Goal: Information Seeking & Learning: Check status

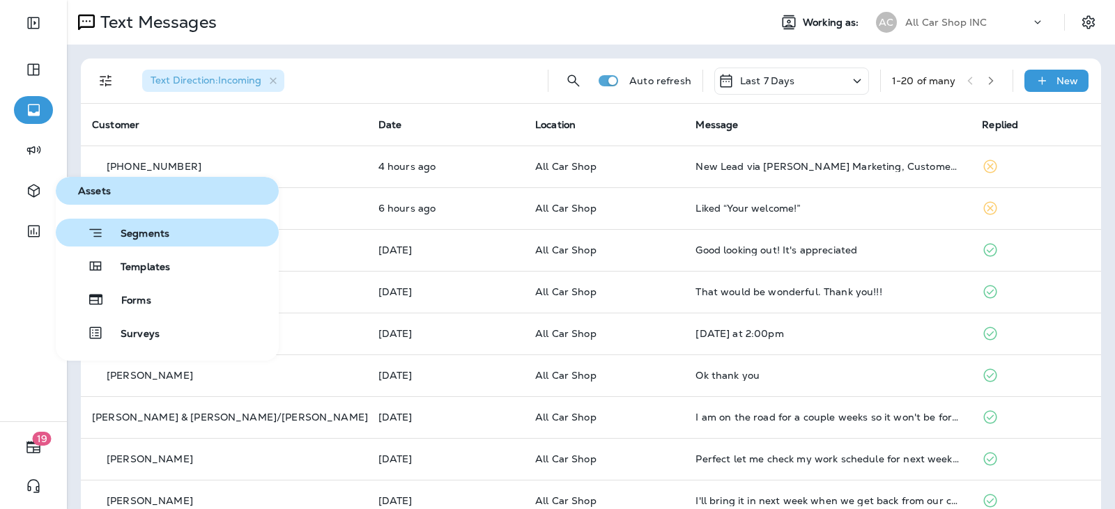
click at [188, 229] on button "Segments" at bounding box center [167, 233] width 223 height 28
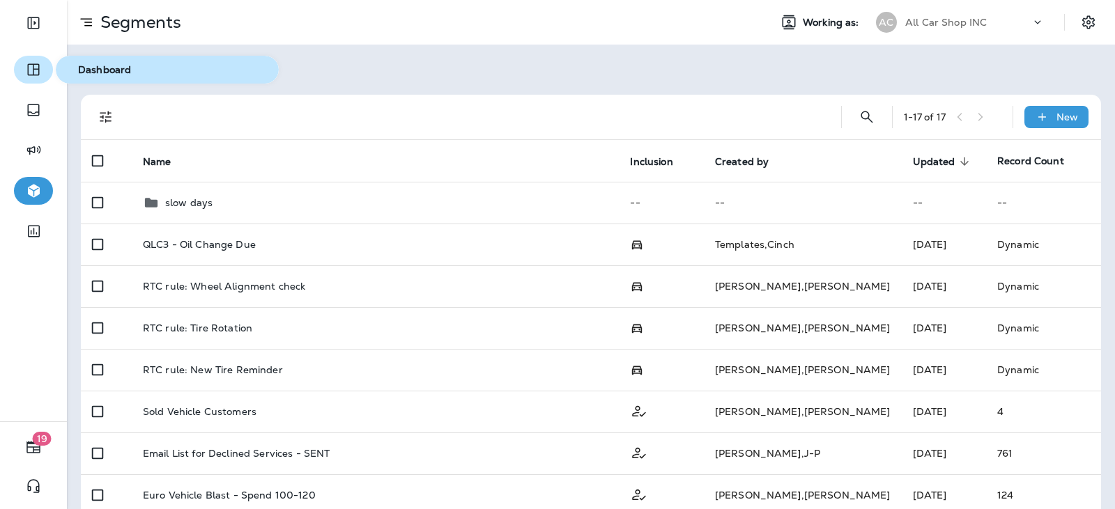
click at [18, 68] on button "button" at bounding box center [33, 70] width 39 height 28
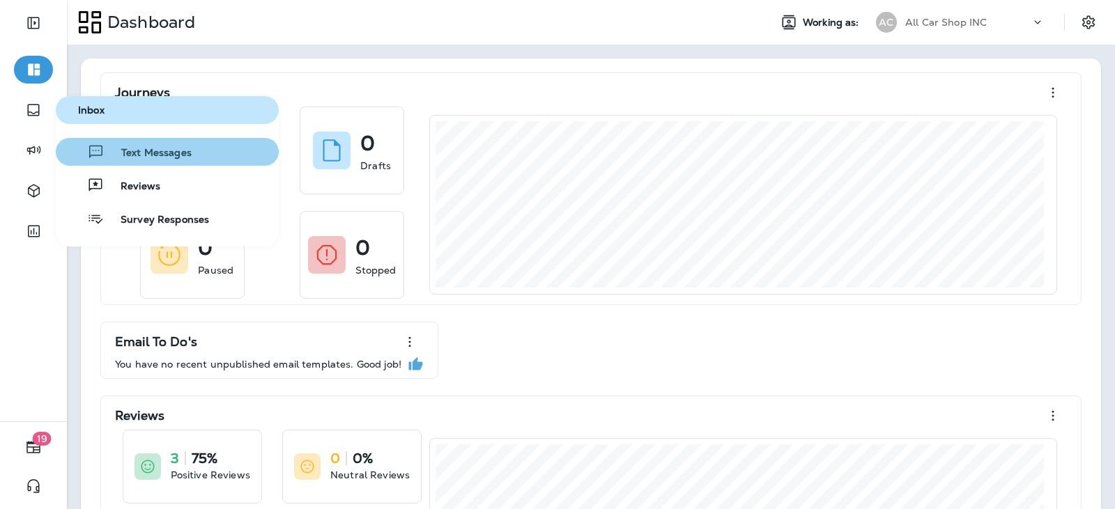
click at [160, 148] on span "Text Messages" at bounding box center [148, 153] width 87 height 13
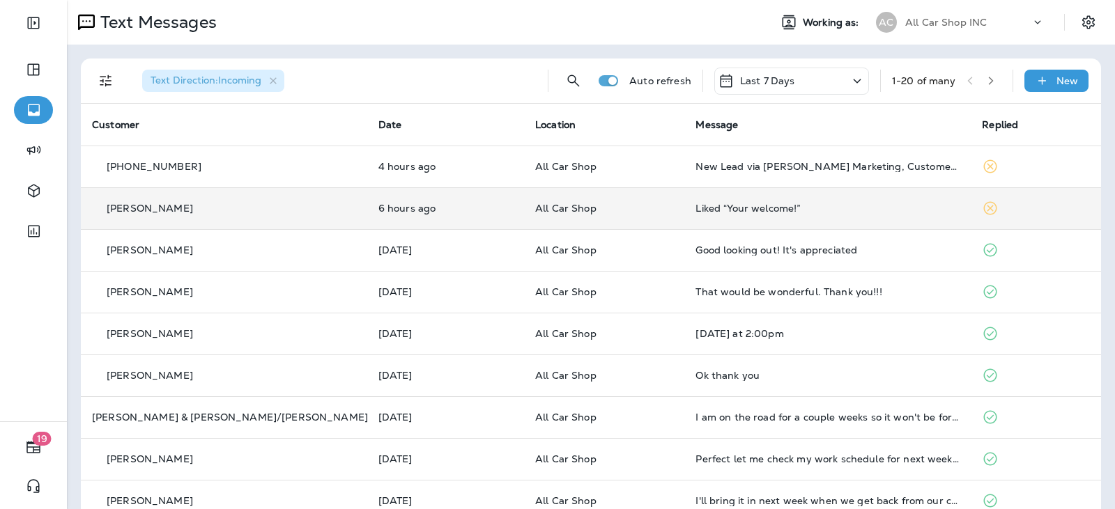
click at [378, 208] on p "6 hours ago" at bounding box center [445, 208] width 135 height 11
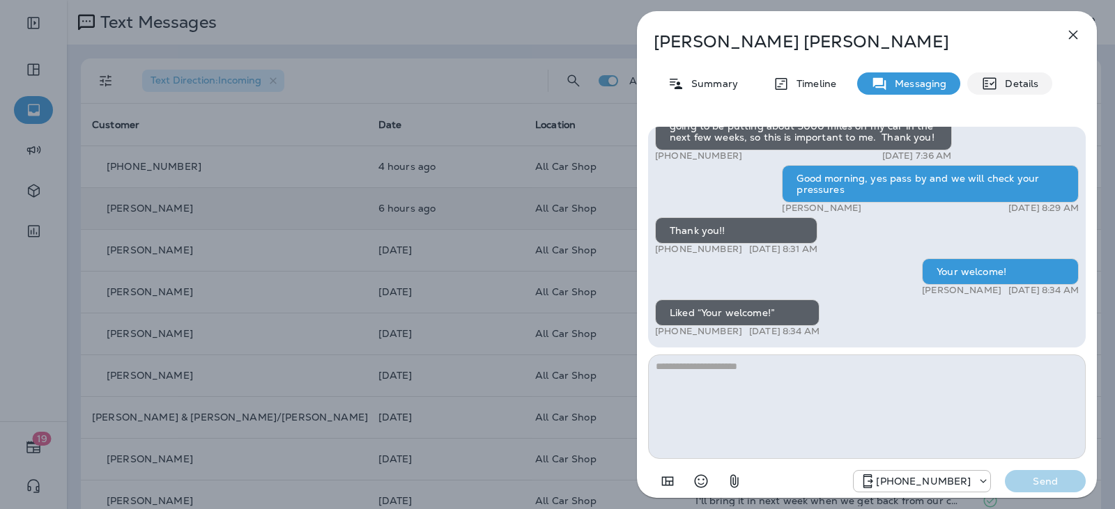
click at [990, 72] on div "Details" at bounding box center [1009, 83] width 85 height 22
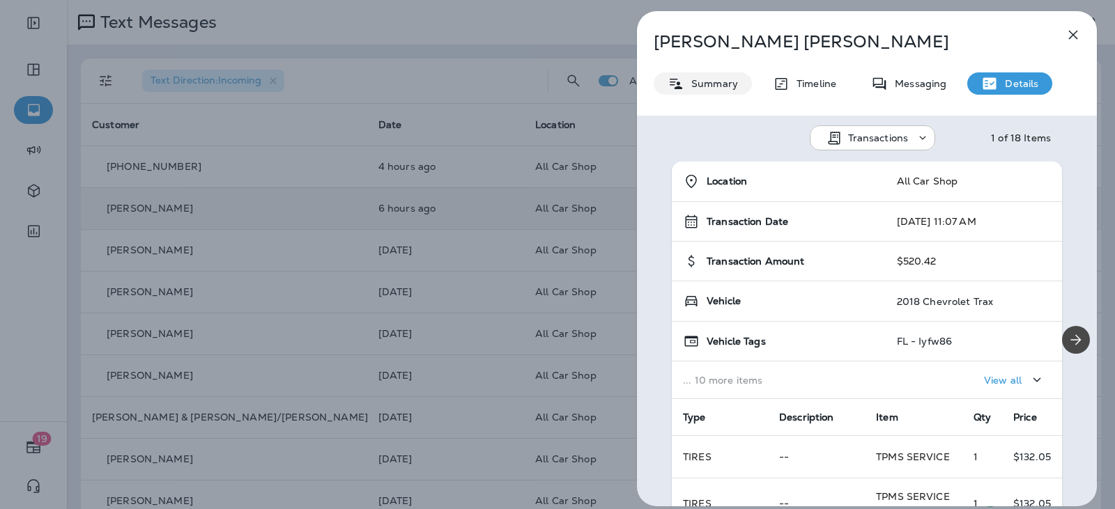
click at [689, 84] on p "Summary" at bounding box center [711, 83] width 54 height 11
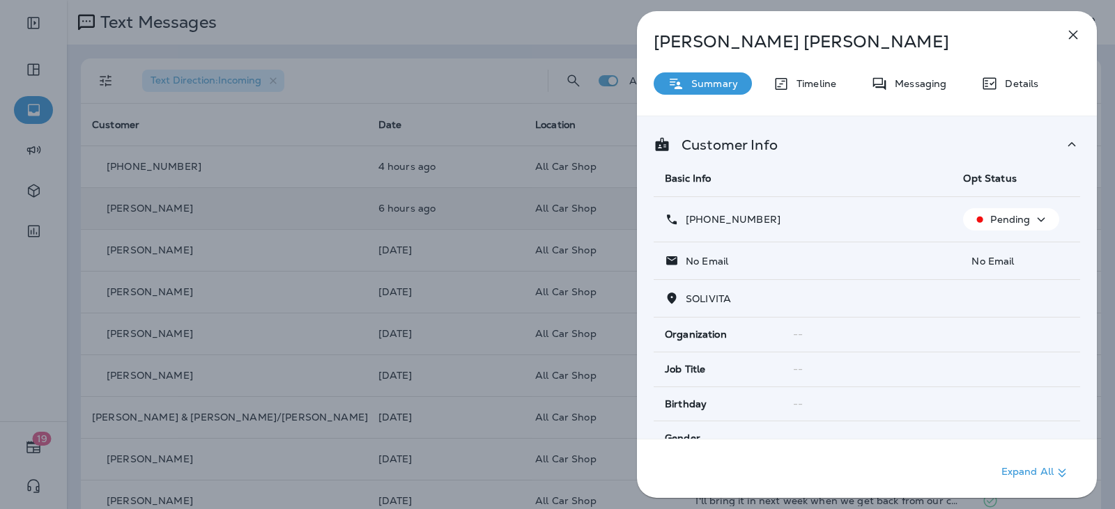
click at [1068, 31] on icon "button" at bounding box center [1073, 34] width 17 height 17
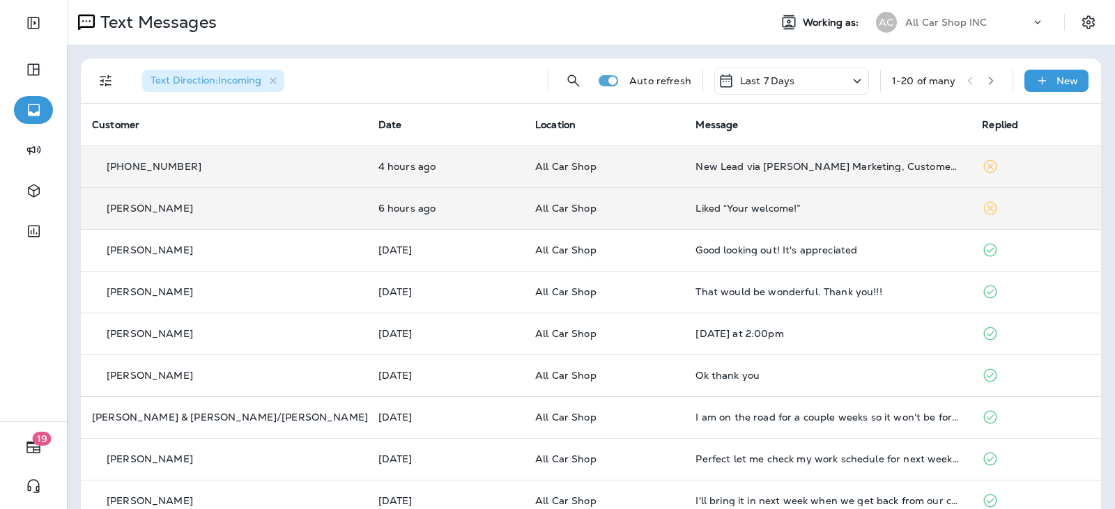
click at [624, 160] on td "All Car Shop" at bounding box center [604, 167] width 160 height 42
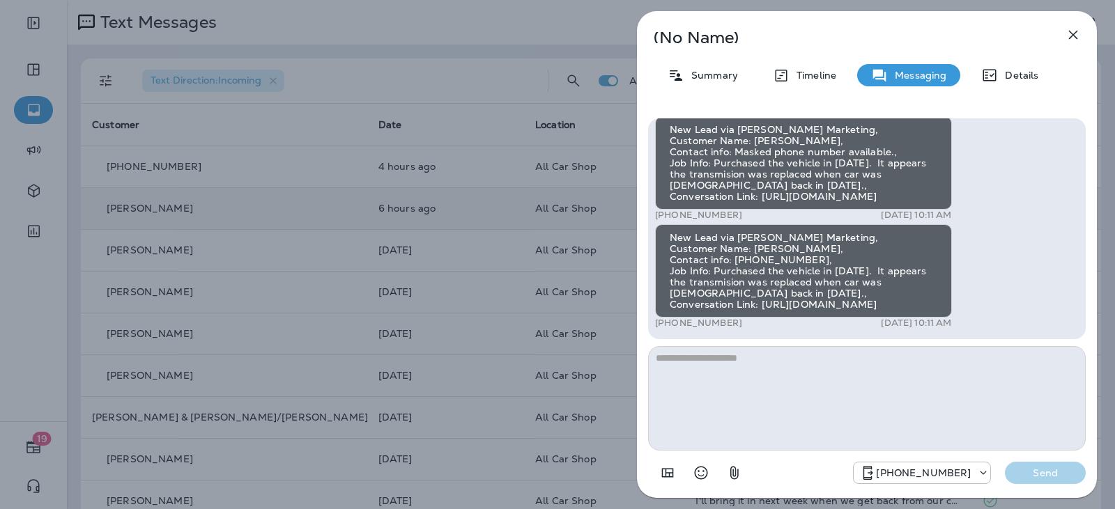
click at [1068, 29] on icon "button" at bounding box center [1073, 34] width 17 height 17
